Goal: Transaction & Acquisition: Purchase product/service

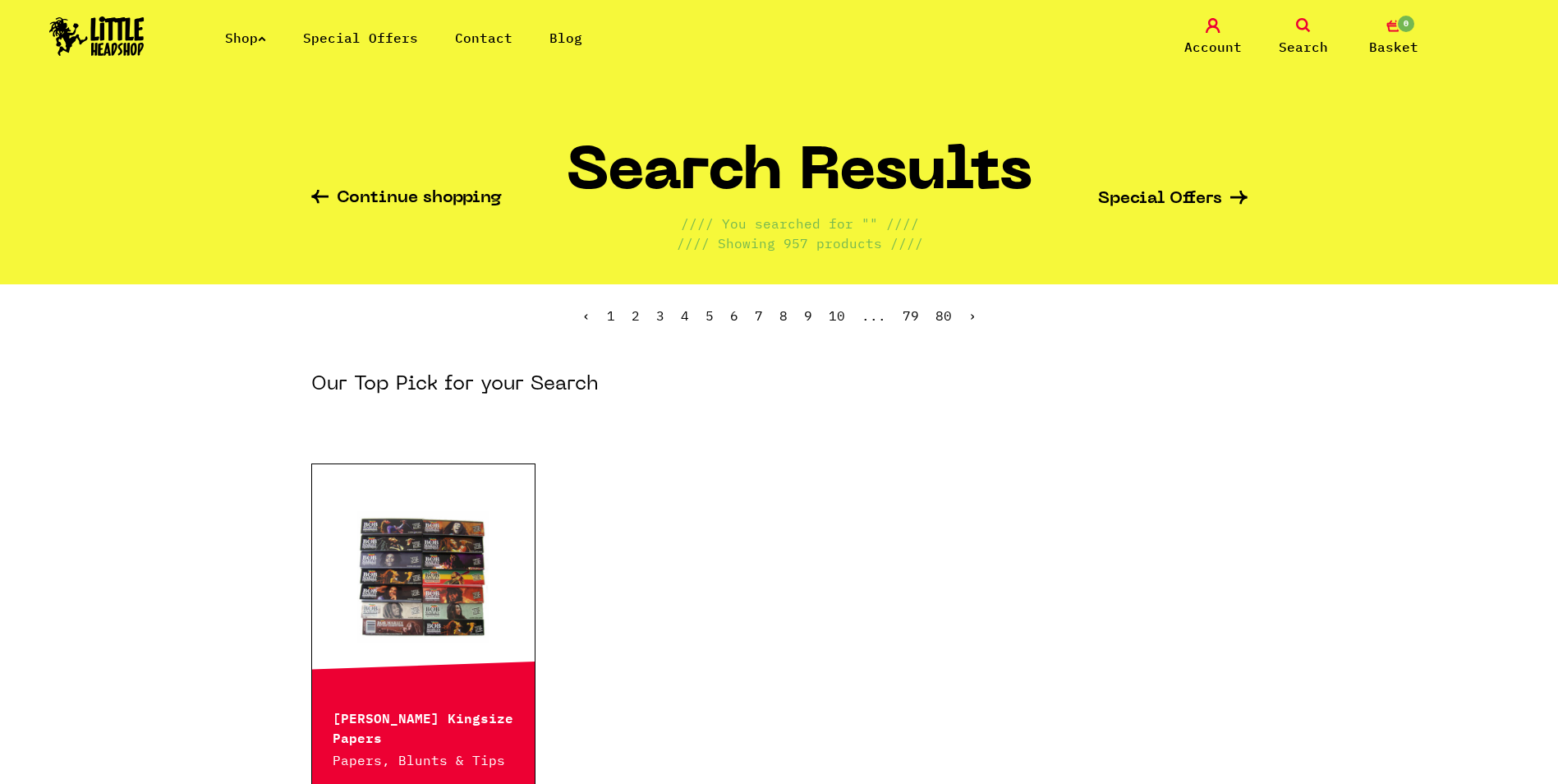
click at [1296, 23] on icon at bounding box center [1304, 26] width 15 height 15
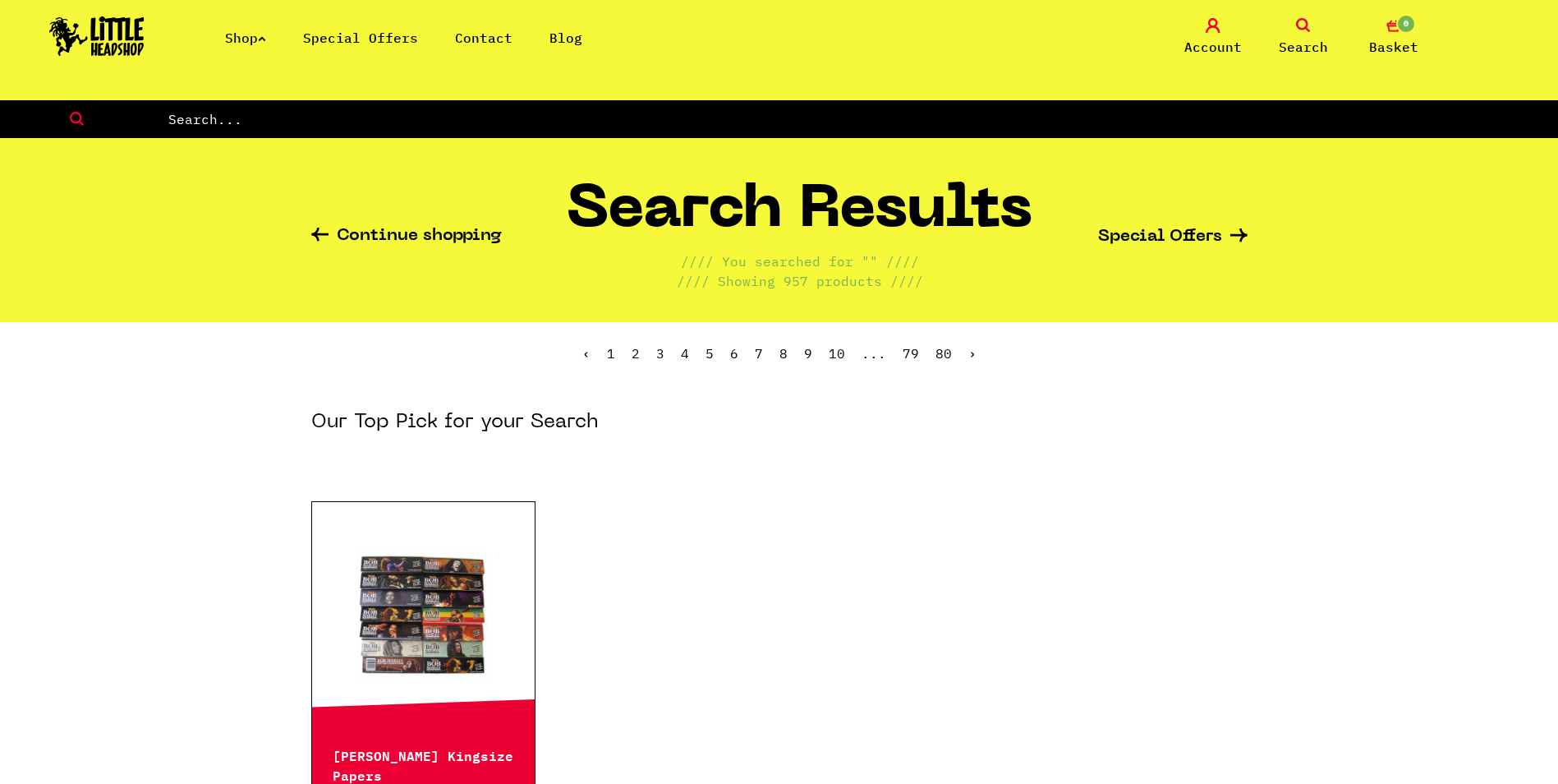
click at [309, 120] on input "text" at bounding box center [862, 120] width 1391 height 22
type input "dry herb"
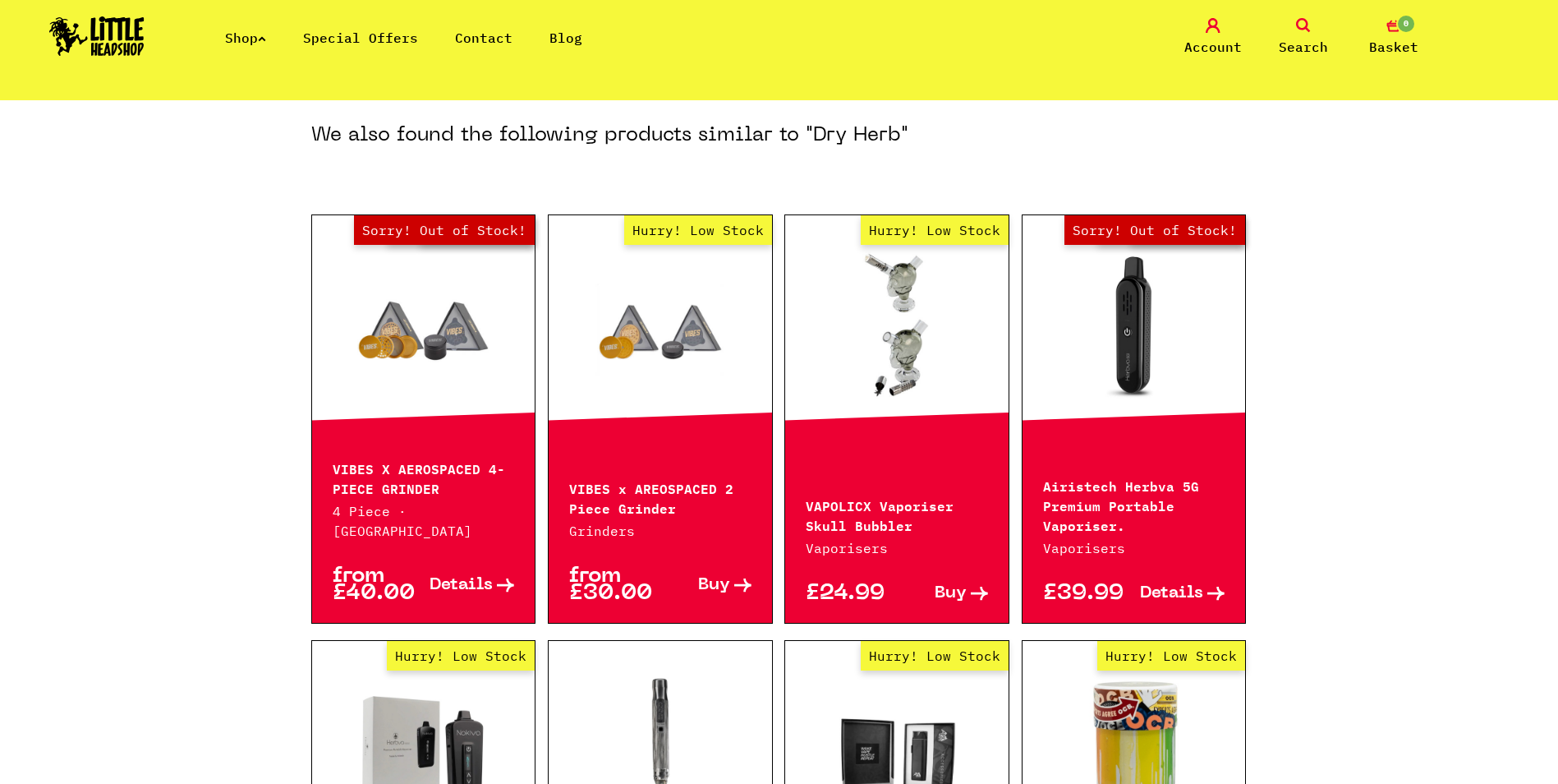
scroll to position [740, 0]
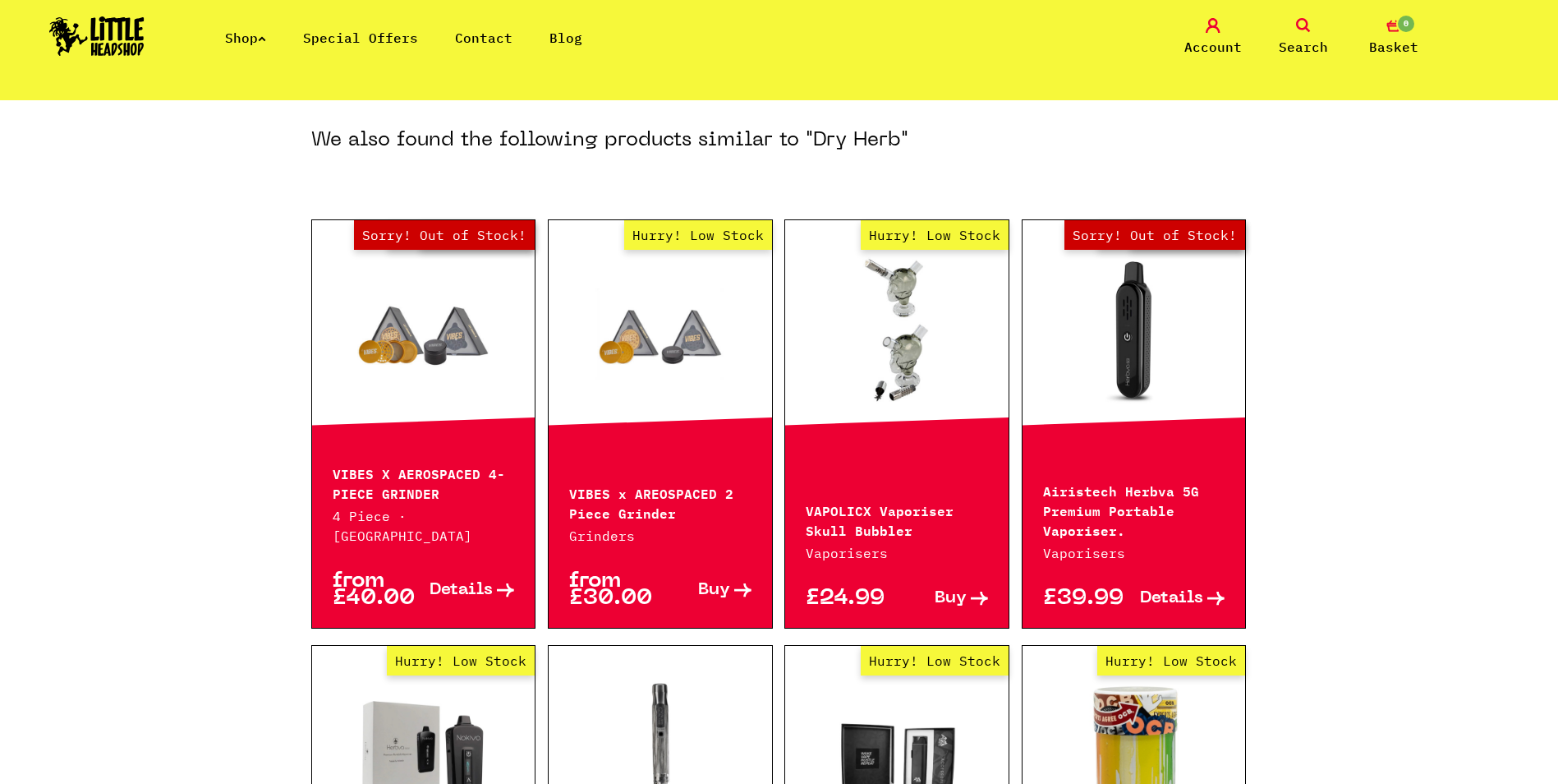
click at [1186, 590] on span "Details" at bounding box center [1172, 598] width 64 height 18
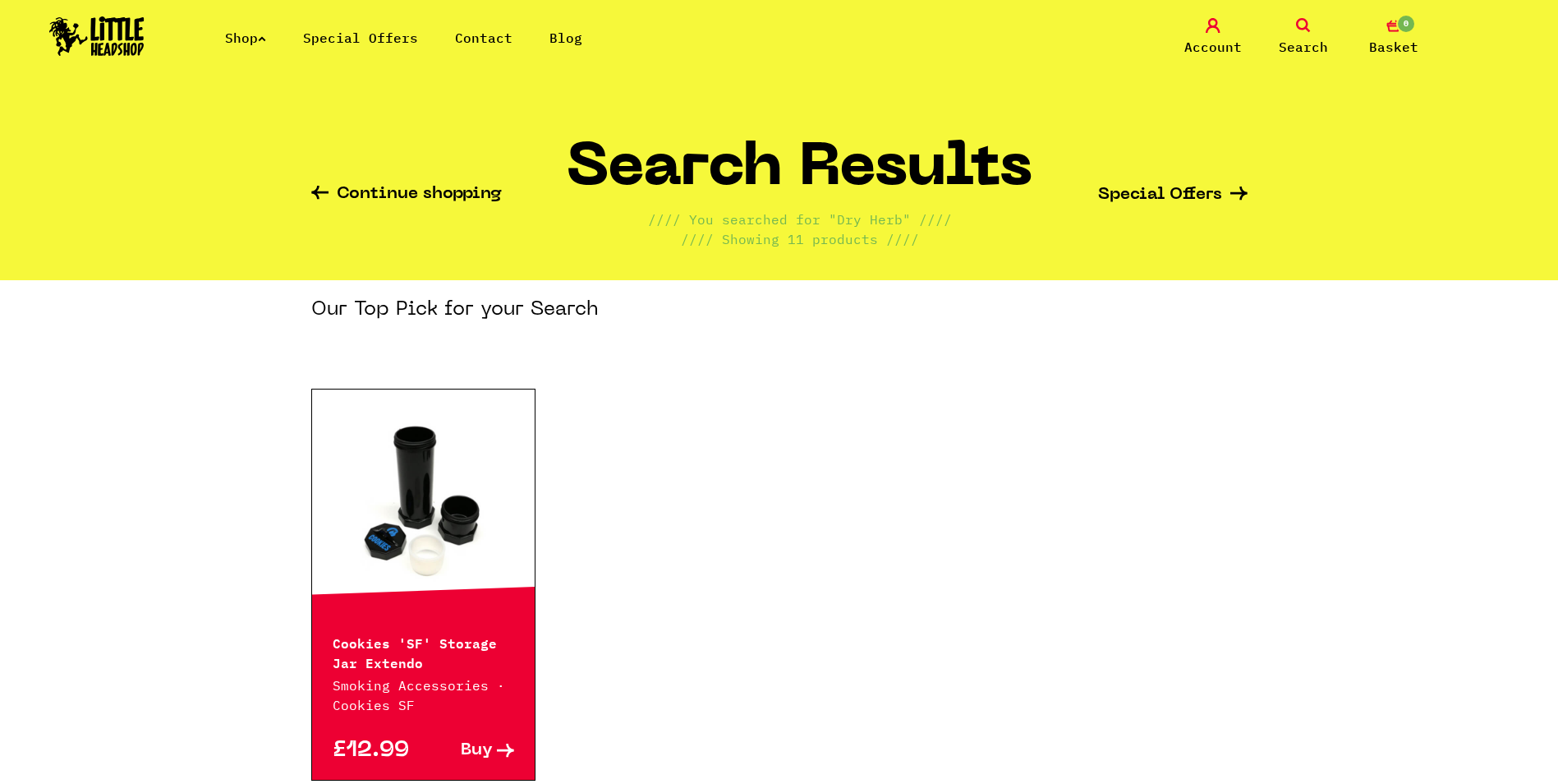
scroll to position [0, 0]
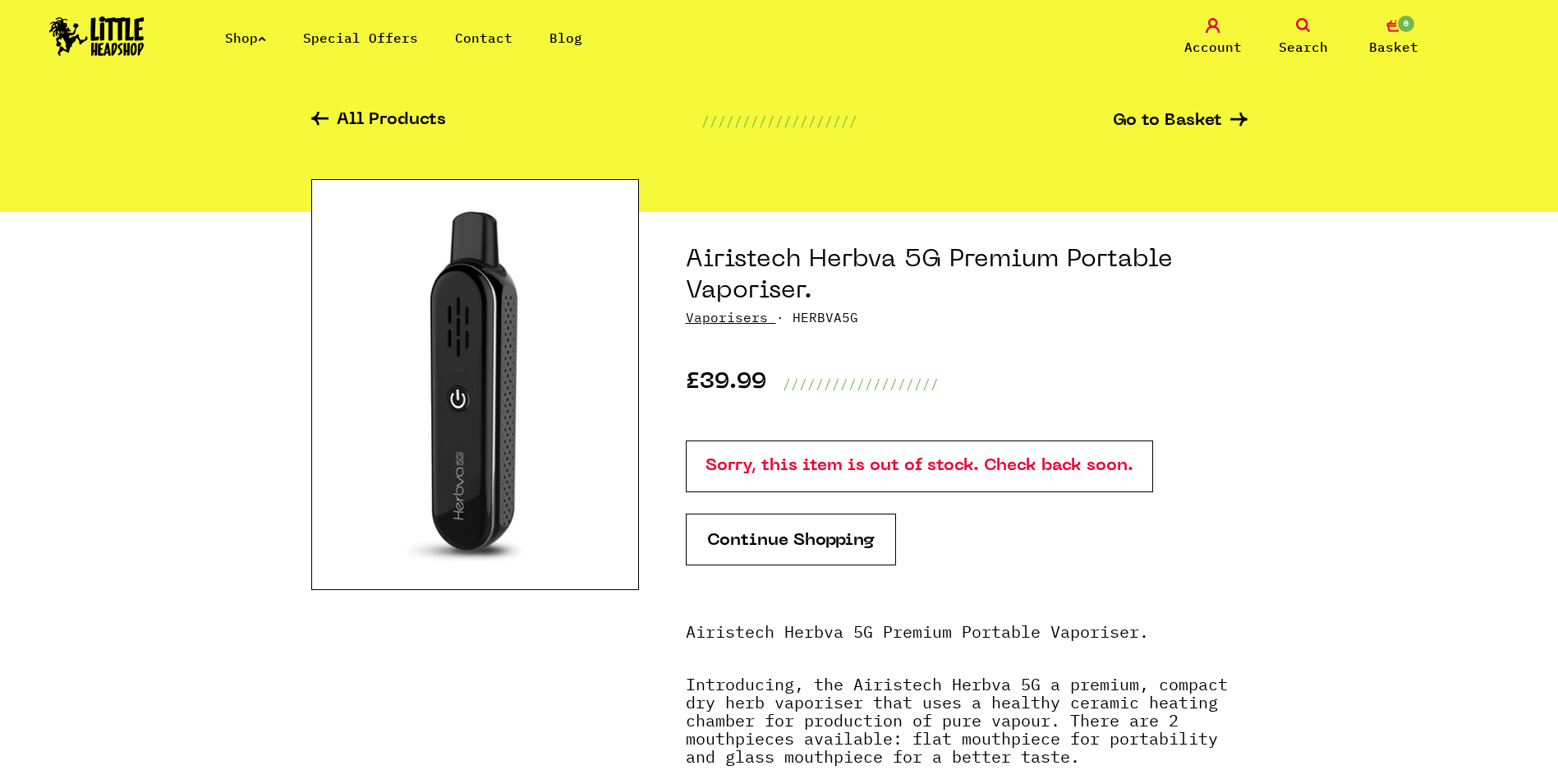
scroll to position [82, 0]
